Goal: Task Accomplishment & Management: Manage account settings

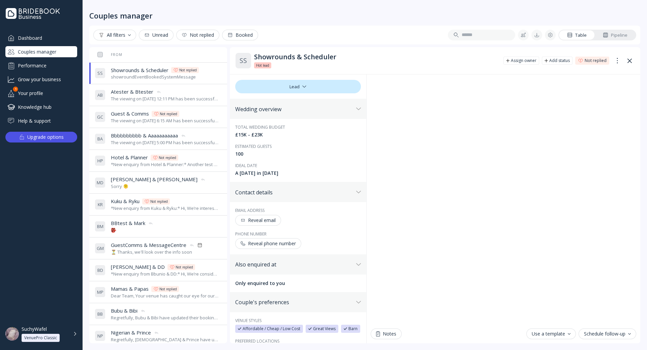
click at [147, 99] on div "The viewing on [DATE] 12:11 PM has been successfully cancelled by SuchyWafel." at bounding box center [165, 99] width 108 height 6
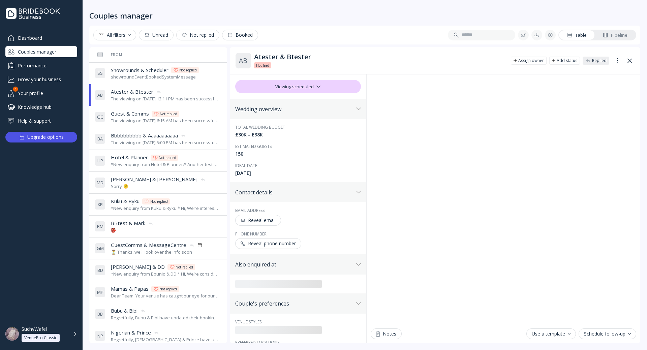
click at [151, 76] on div "showroundEventBookedSystemMessage" at bounding box center [155, 77] width 88 height 6
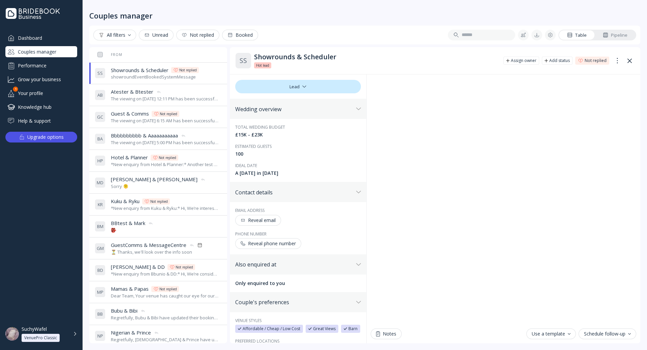
click at [139, 111] on span "Guest & Comms" at bounding box center [130, 113] width 38 height 7
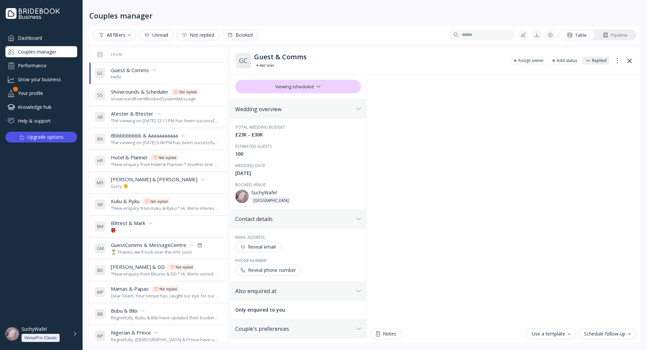
click at [50, 70] on div "Performance" at bounding box center [41, 65] width 72 height 11
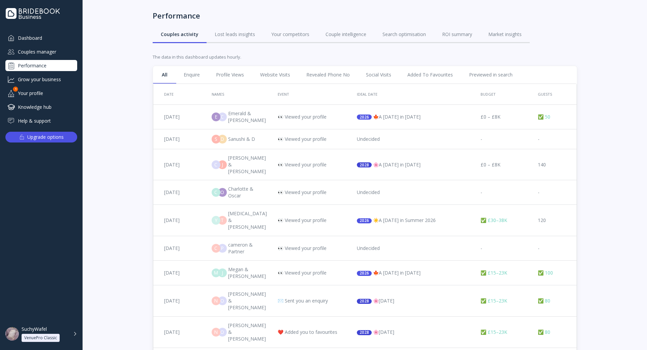
click at [211, 52] on div "Performance Couples activity Lost leads insights Your competitors Couple intell…" at bounding box center [365, 27] width 425 height 54
click at [207, 67] on link "Enquire" at bounding box center [192, 75] width 32 height 18
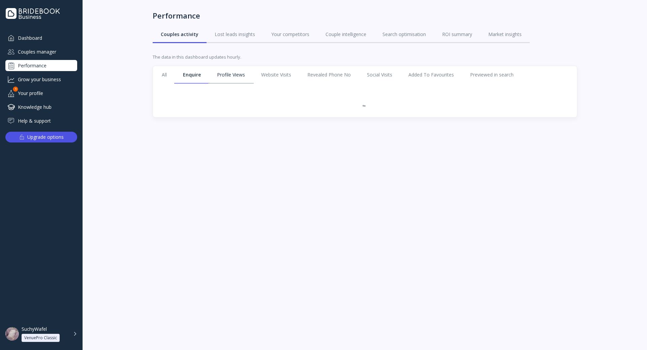
click at [221, 73] on link "Profile Views" at bounding box center [231, 75] width 44 height 18
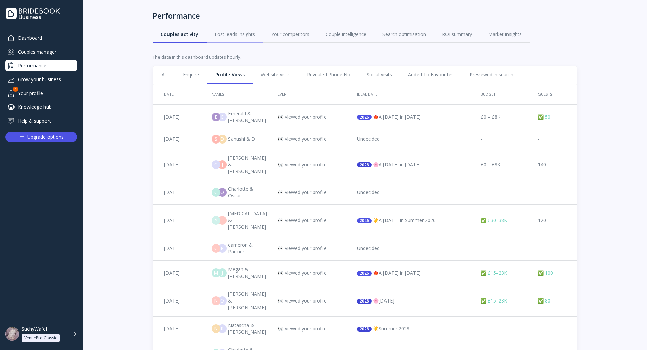
click at [254, 35] on link "Lost leads insights" at bounding box center [235, 35] width 57 height 18
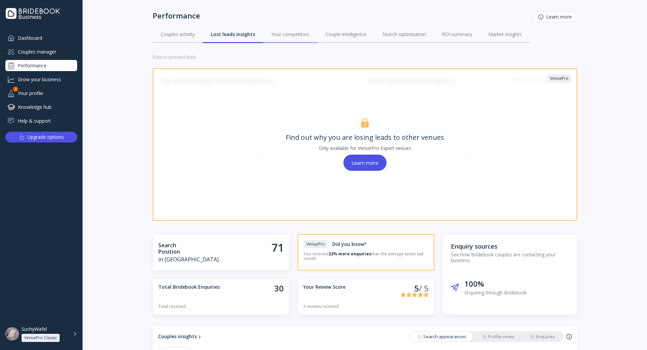
click at [291, 36] on div "Your competitors" at bounding box center [290, 34] width 38 height 7
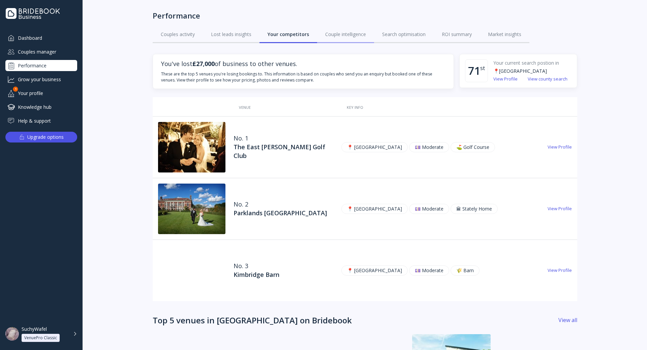
click at [358, 35] on div "Couple intelligence" at bounding box center [345, 34] width 41 height 7
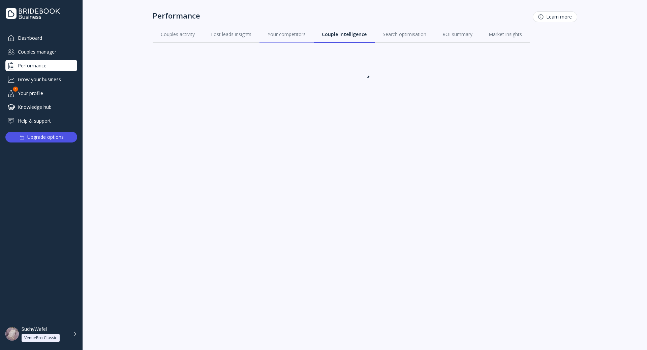
click at [295, 33] on div "Your competitors" at bounding box center [287, 34] width 38 height 7
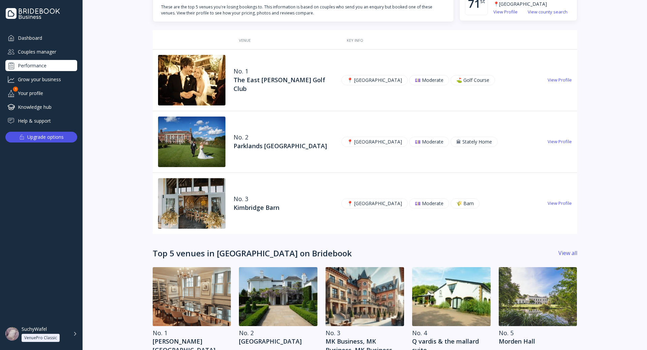
scroll to position [65, 0]
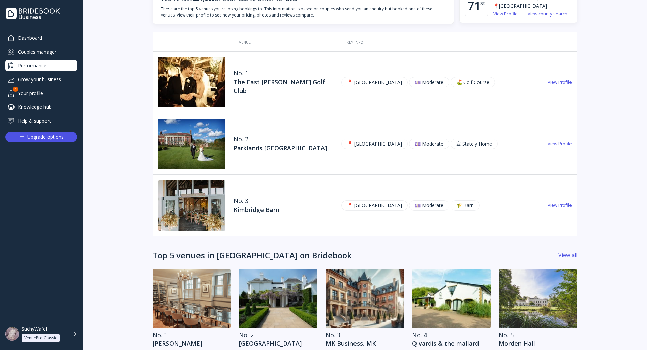
click at [194, 96] on img at bounding box center [191, 82] width 67 height 51
click at [50, 89] on div "Your profile" at bounding box center [41, 93] width 72 height 11
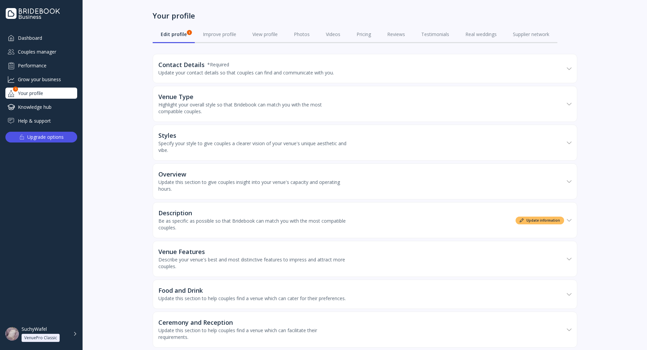
click at [54, 55] on div "Couples manager" at bounding box center [41, 51] width 72 height 11
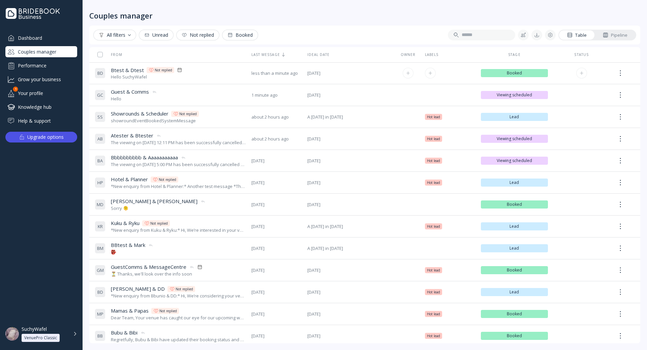
click at [122, 64] on div "B D Btest & Dtest Btest & Dtest Not replied Hello SuchyWafel" at bounding box center [170, 73] width 151 height 19
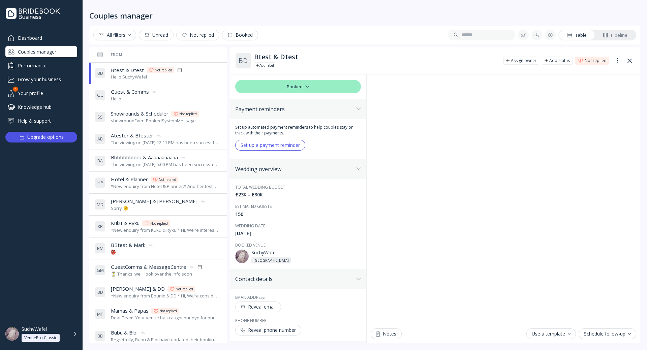
click at [149, 96] on div "Hello" at bounding box center [134, 99] width 46 height 6
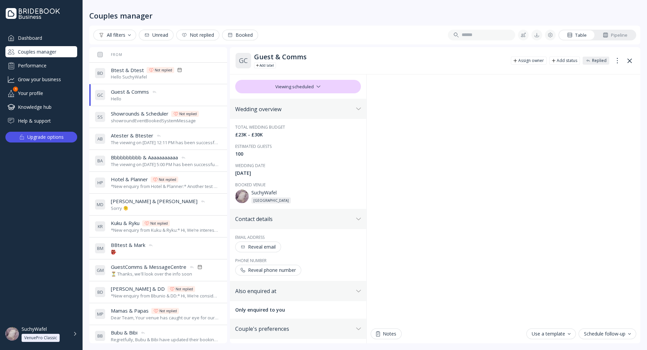
click at [31, 94] on div "Your profile" at bounding box center [41, 93] width 72 height 11
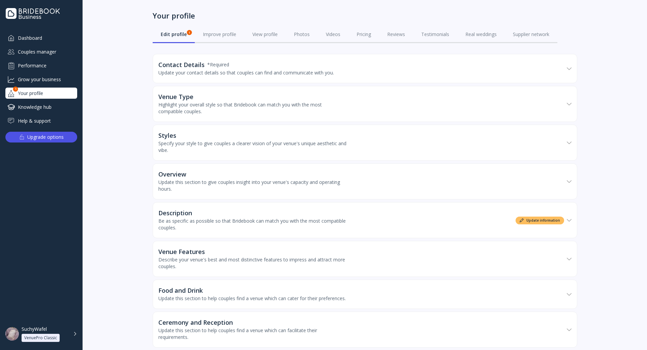
scroll to position [101, 0]
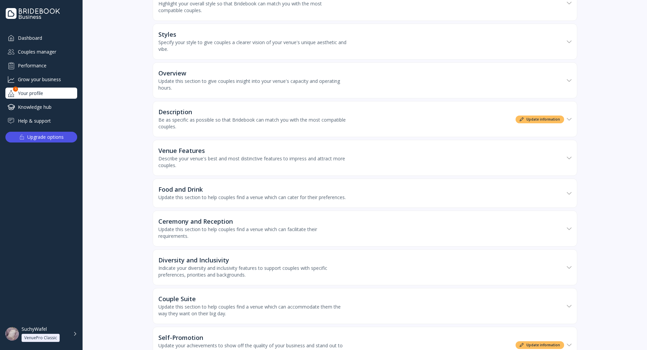
click at [285, 128] on div "Be as specific as possible so that Bridebook can match you with the most compat…" at bounding box center [252, 123] width 189 height 13
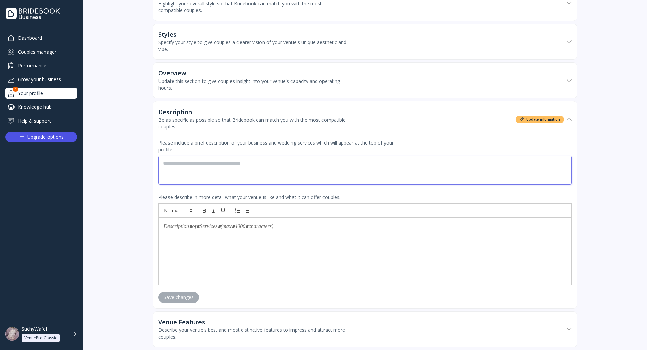
click at [264, 162] on textarea at bounding box center [364, 170] width 413 height 29
click at [224, 171] on textarea "*******" at bounding box center [364, 170] width 413 height 29
type textarea "**********"
click at [235, 230] on p at bounding box center [365, 227] width 402 height 10
click at [260, 252] on div at bounding box center [365, 251] width 412 height 67
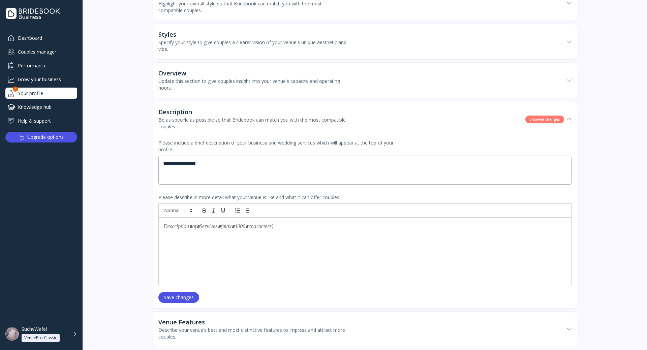
click at [287, 251] on div at bounding box center [365, 251] width 412 height 67
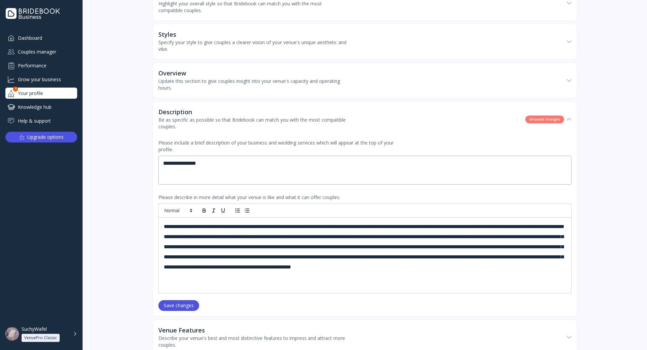
click at [178, 305] on div "Save changes" at bounding box center [179, 305] width 30 height 5
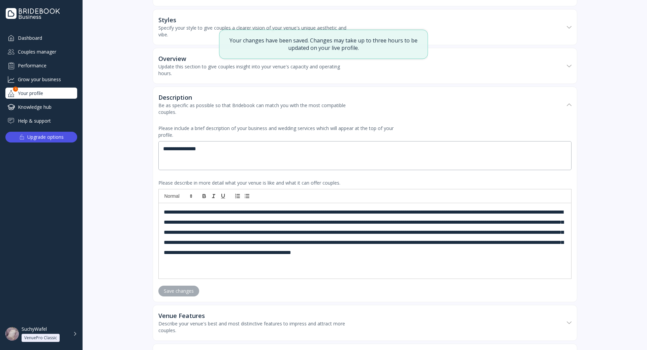
scroll to position [236, 0]
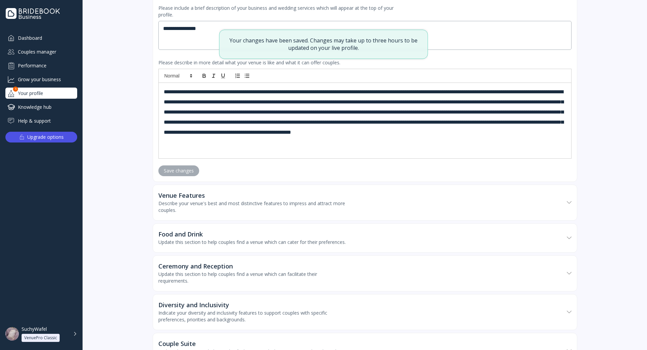
click at [267, 210] on div "Describe your venue's best and most distinctive features to impress and attract…" at bounding box center [252, 206] width 189 height 13
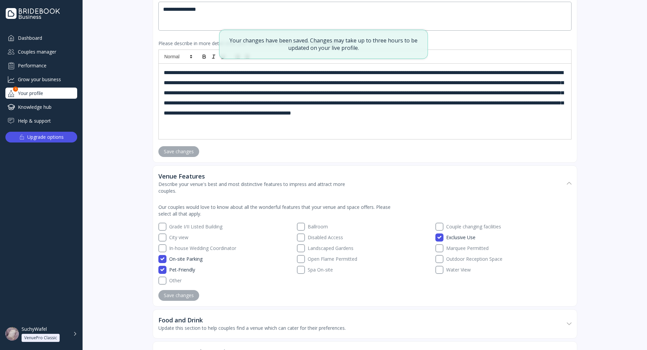
scroll to position [337, 0]
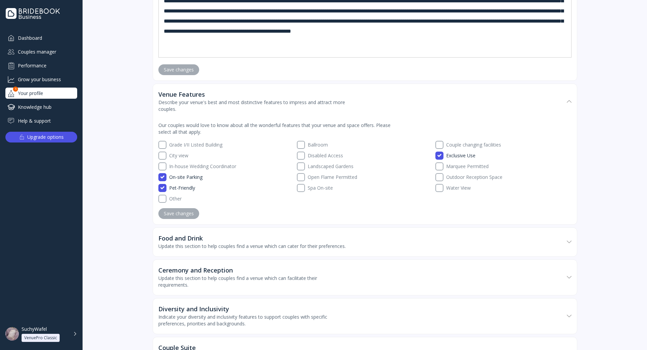
click at [221, 243] on div "Update this section to help couples find a venue which can cater for their pref…" at bounding box center [251, 246] width 187 height 7
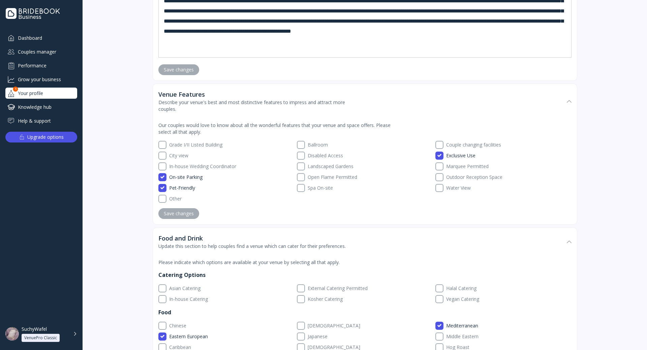
click at [223, 238] on div "Food and Drink" at bounding box center [251, 238] width 187 height 7
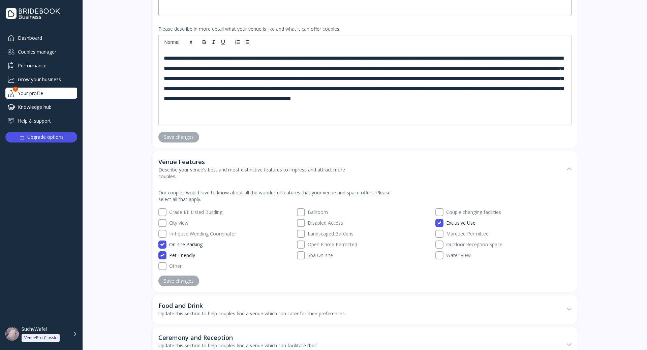
click at [244, 169] on div "Describe your venue's best and most distinctive features to impress and attract…" at bounding box center [252, 172] width 189 height 13
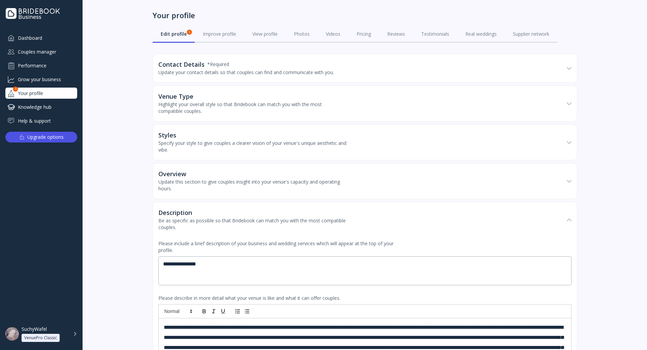
scroll to position [0, 0]
click at [40, 76] on div "Grow your business" at bounding box center [41, 79] width 72 height 11
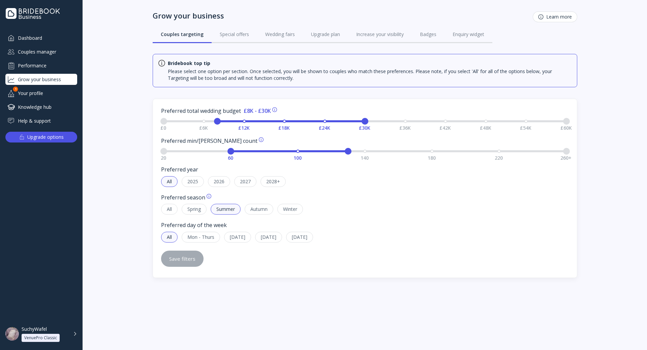
click at [35, 96] on div "Your profile" at bounding box center [41, 93] width 72 height 11
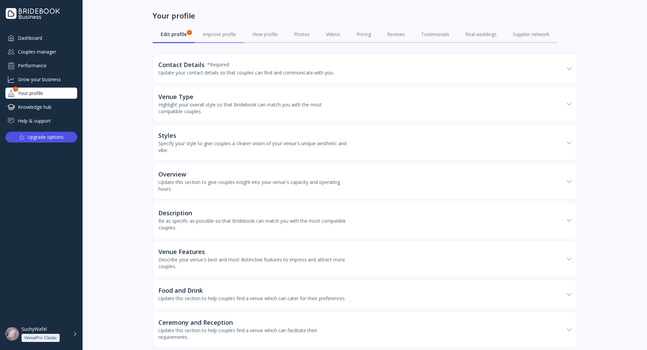
click at [211, 34] on div "Improve profile" at bounding box center [219, 34] width 33 height 7
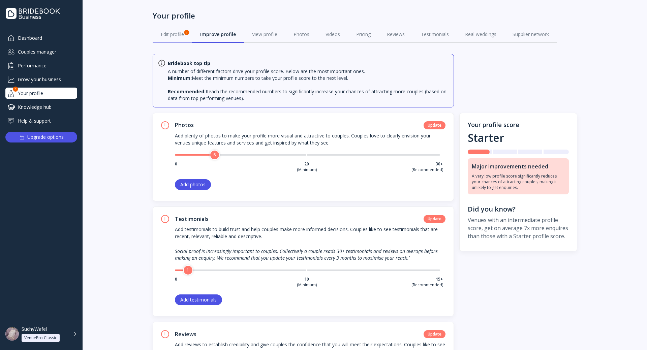
click at [167, 39] on link "Edit profile 1" at bounding box center [172, 35] width 39 height 18
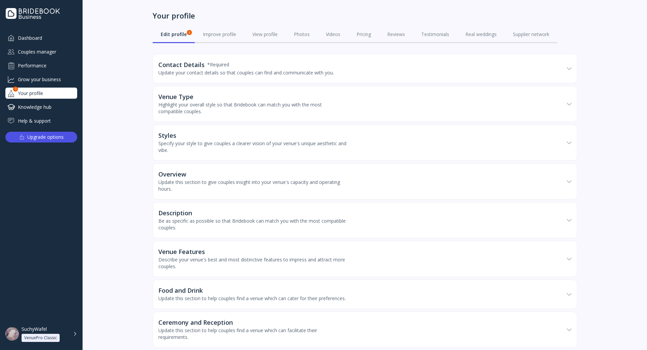
click at [25, 36] on div "Dashboard" at bounding box center [41, 37] width 72 height 11
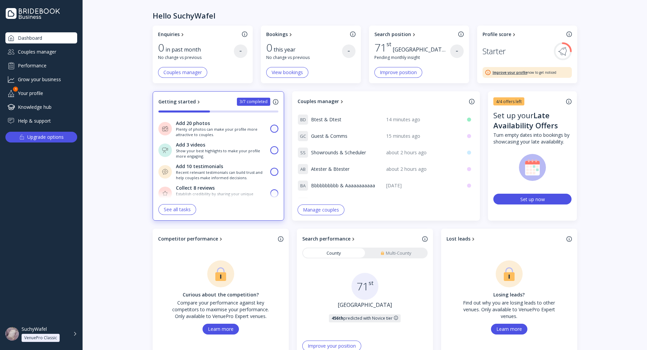
click at [49, 53] on div "Couples manager" at bounding box center [41, 51] width 72 height 11
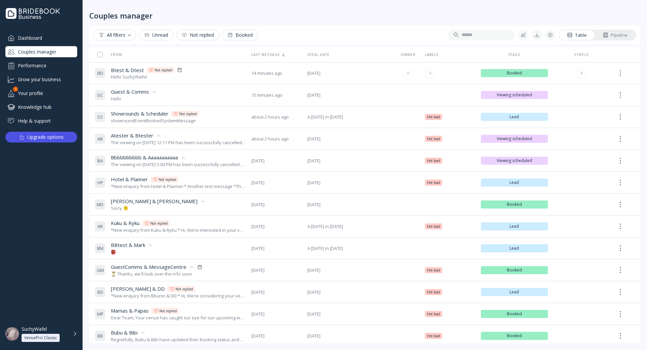
click at [275, 78] on td "14 minutes ago 14 minutes ago" at bounding box center [277, 73] width 56 height 22
